Goal: Task Accomplishment & Management: Manage account settings

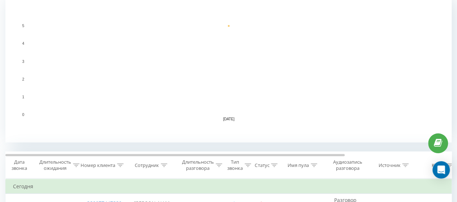
scroll to position [36, 0]
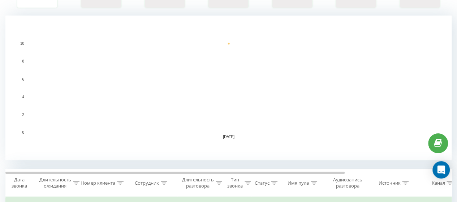
scroll to position [72, 0]
